Goal: Task Accomplishment & Management: Use online tool/utility

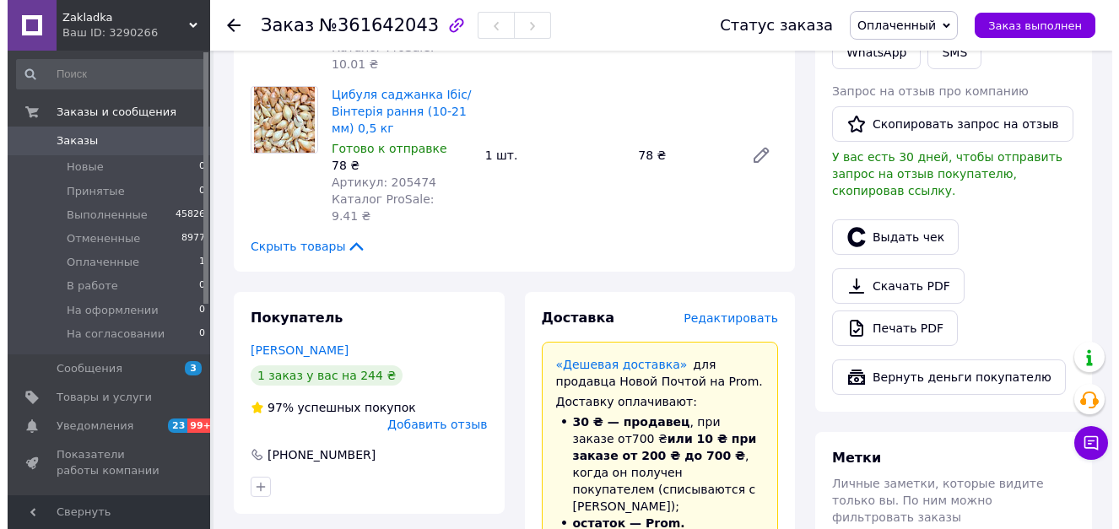
scroll to position [506, 0]
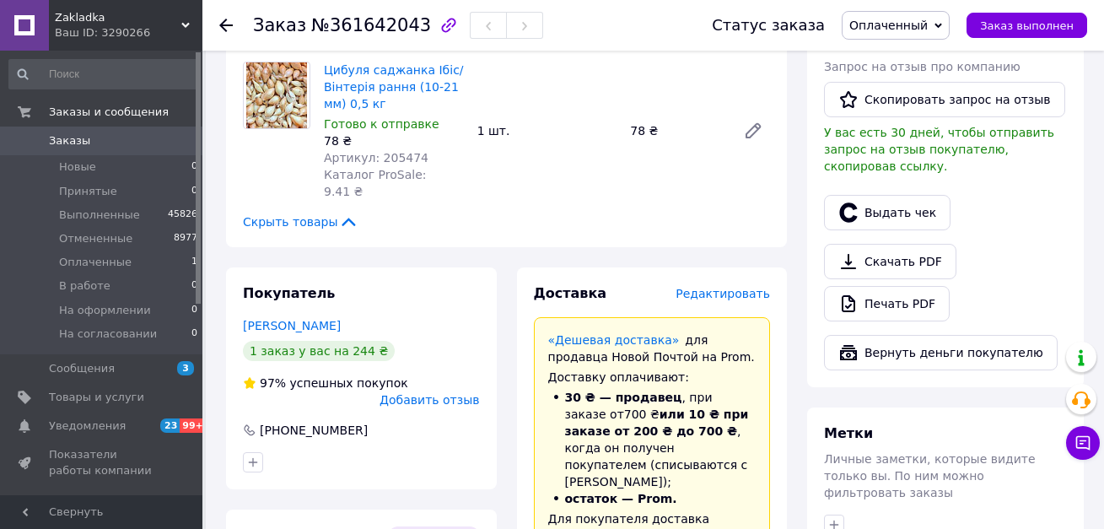
click at [723, 287] on span "Редактировать" at bounding box center [723, 293] width 94 height 13
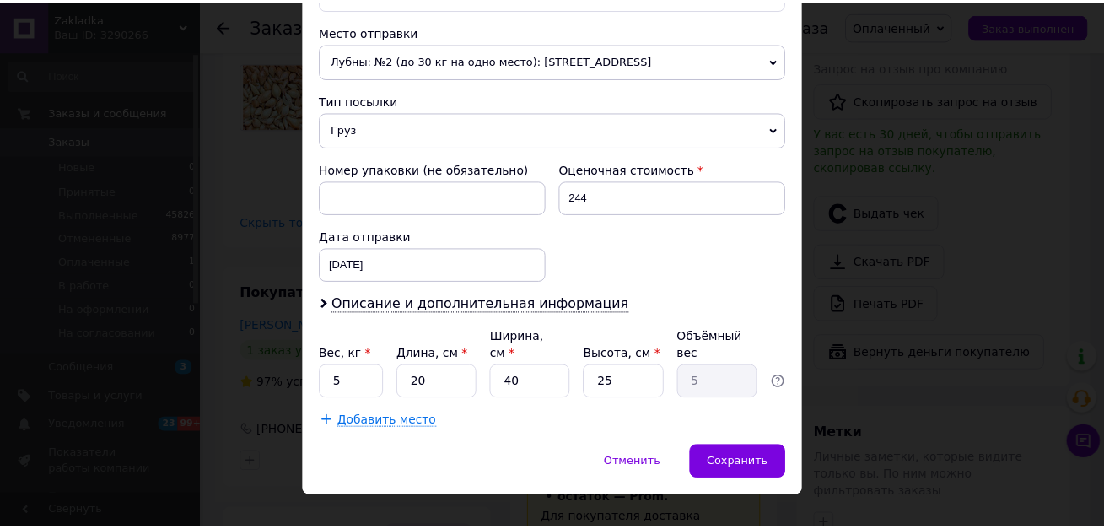
scroll to position [590, 0]
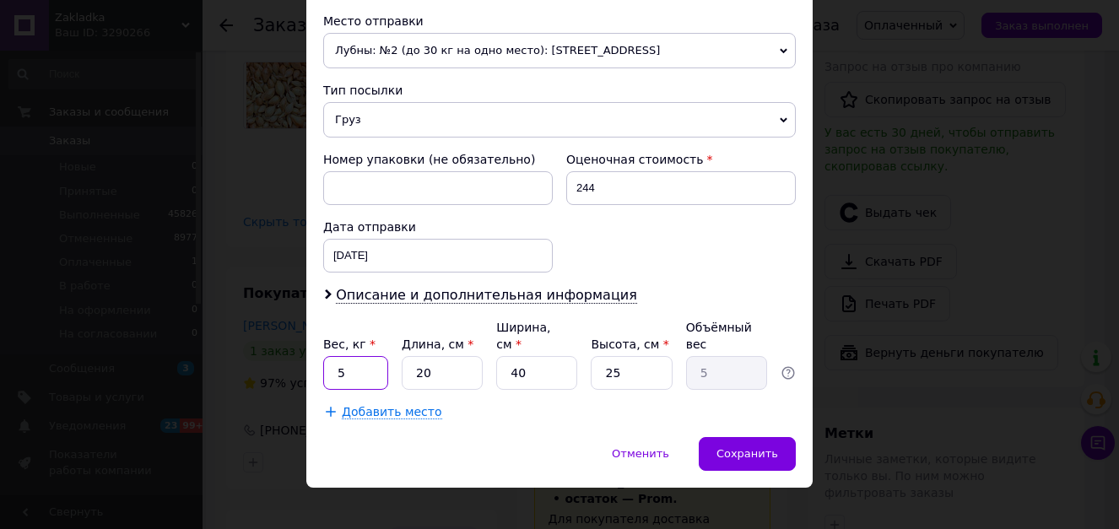
click at [350, 359] on input "5" at bounding box center [355, 373] width 65 height 34
type input "2"
type input "1"
type input "0.13"
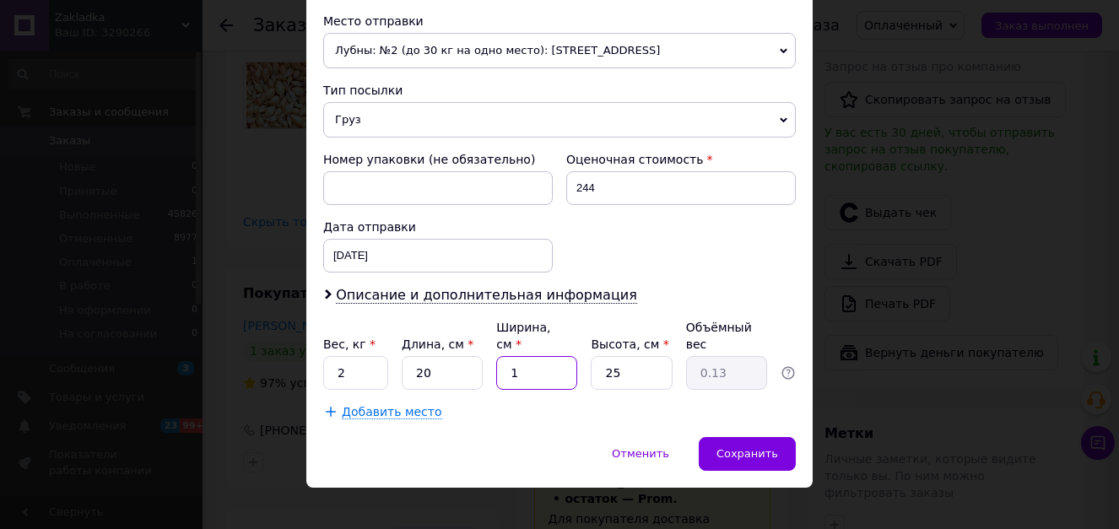
type input "10"
type input "1.25"
type input "10"
click at [759, 447] on span "Сохранить" at bounding box center [747, 453] width 62 height 13
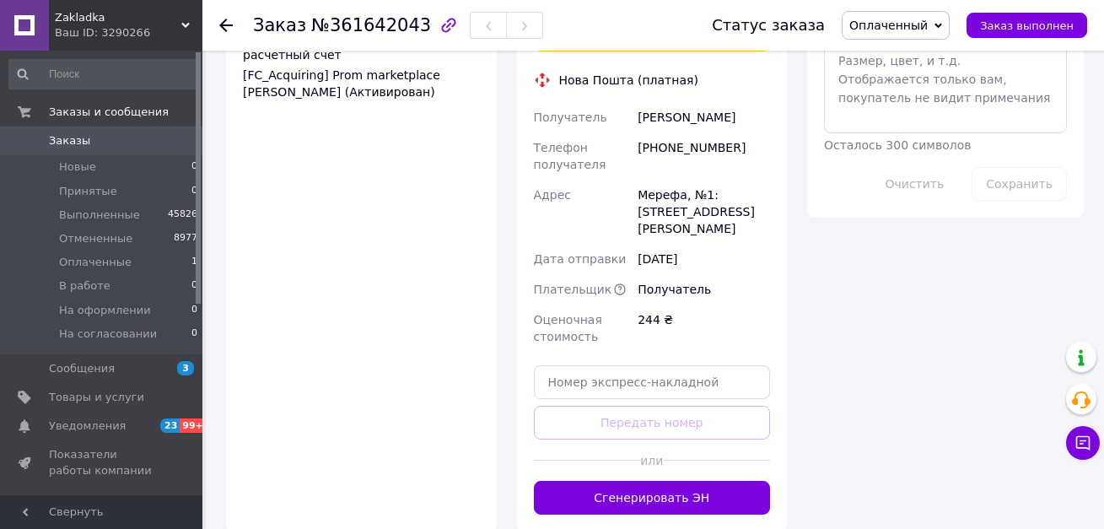
scroll to position [1097, 0]
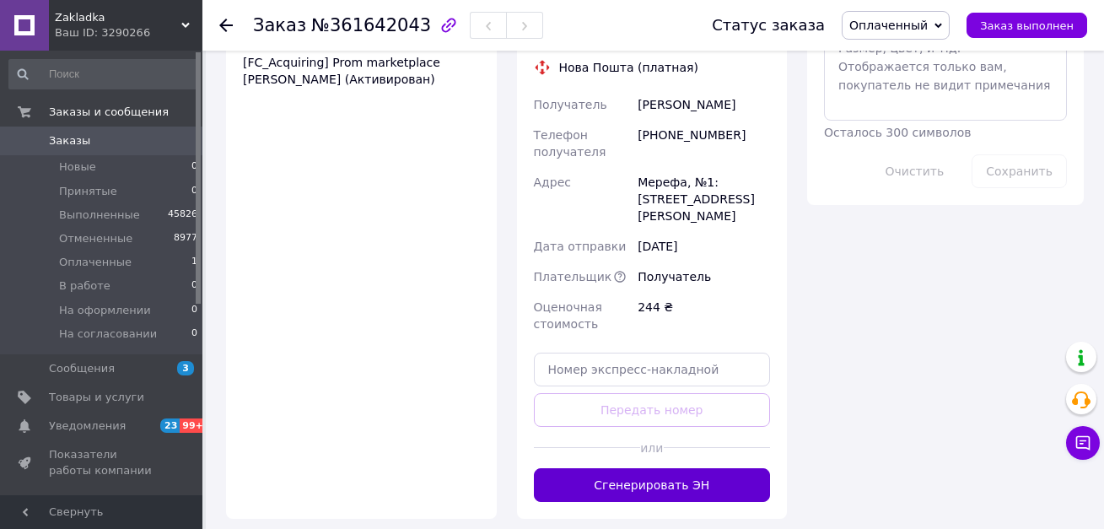
click at [660, 468] on button "Сгенерировать ЭН" at bounding box center [652, 485] width 237 height 34
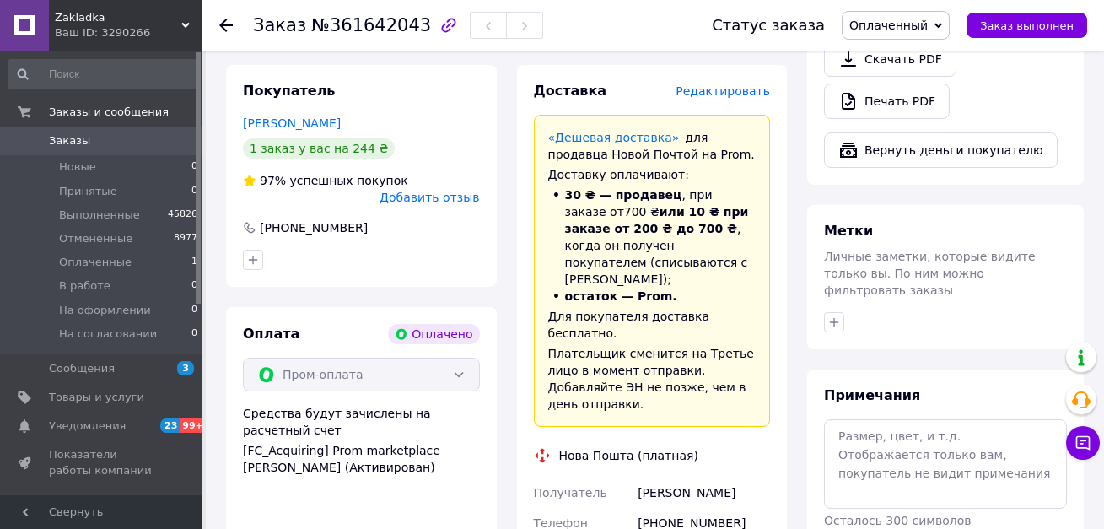
scroll to position [675, 0]
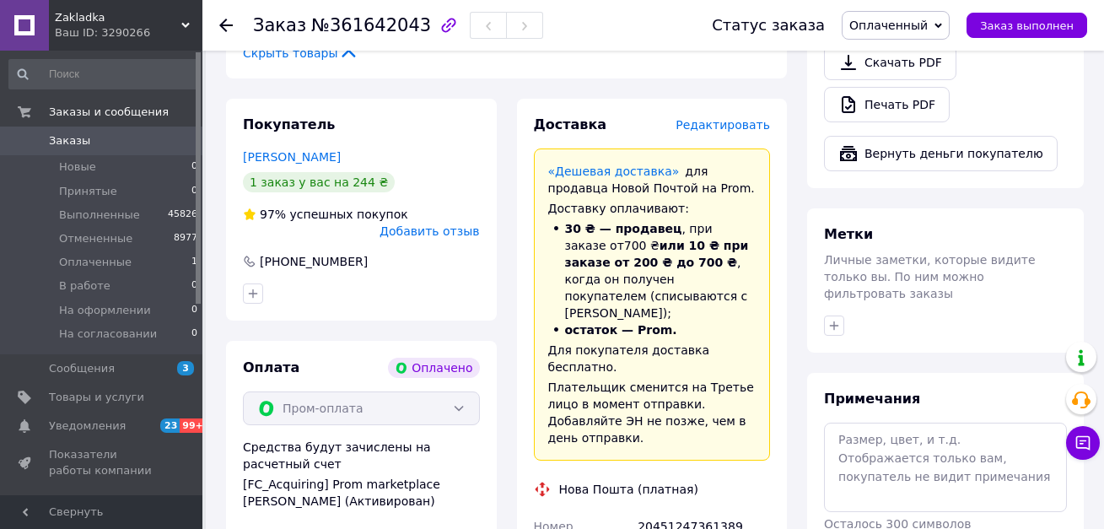
click at [694, 511] on div "20451247361389" at bounding box center [703, 534] width 139 height 47
click at [693, 511] on div "20451247361389" at bounding box center [703, 534] width 139 height 47
copy div "20451247361389"
click at [1041, 29] on span "Заказ выполнен" at bounding box center [1027, 25] width 94 height 13
